Goal: Transaction & Acquisition: Purchase product/service

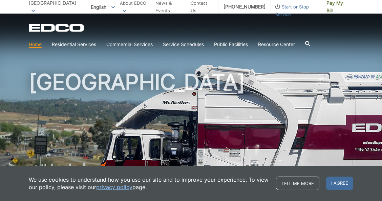
click at [337, 1] on link "Pay My Bill" at bounding box center [337, 7] width 32 height 14
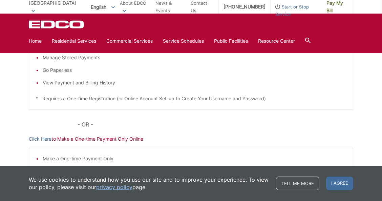
scroll to position [89, 0]
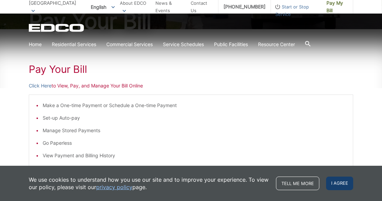
click at [336, 182] on span "I agree" at bounding box center [339, 183] width 27 height 14
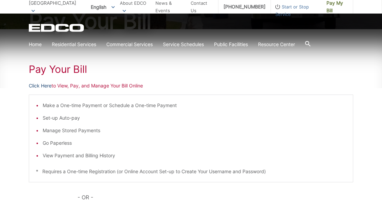
click at [46, 83] on link "Click Here" at bounding box center [40, 85] width 23 height 7
